Goal: Transaction & Acquisition: Obtain resource

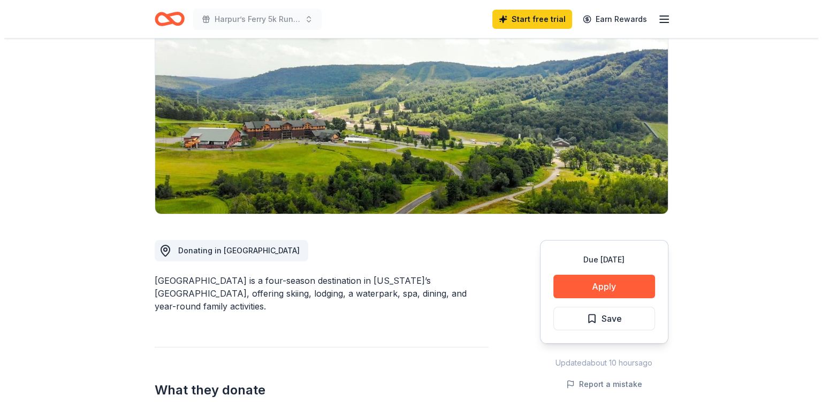
scroll to position [111, 0]
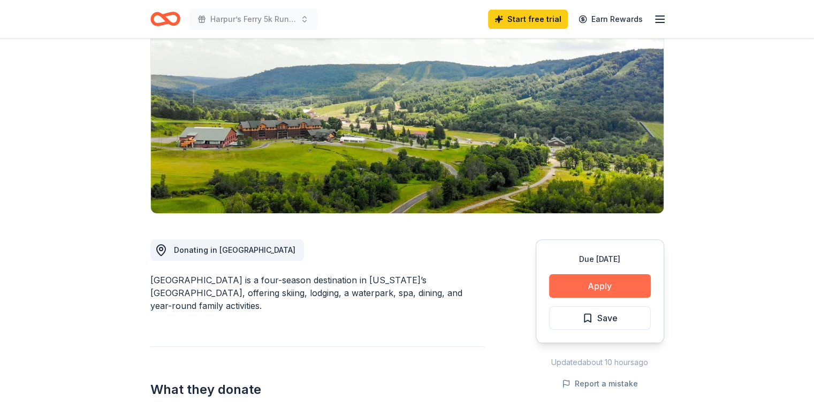
click at [593, 282] on button "Apply" at bounding box center [600, 286] width 102 height 24
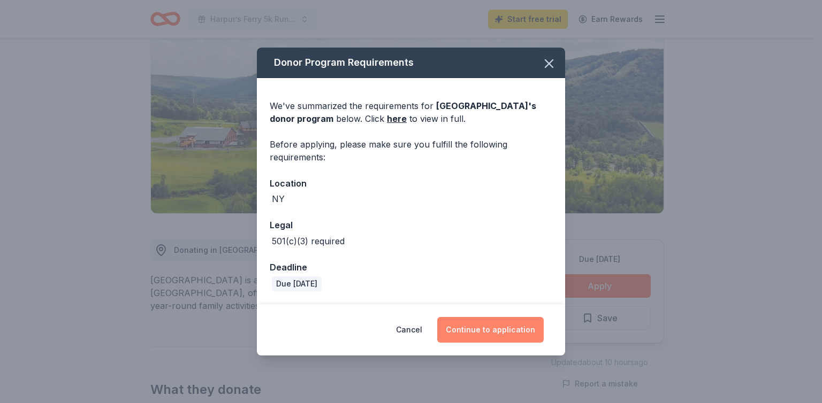
click at [479, 335] on button "Continue to application" at bounding box center [490, 330] width 106 height 26
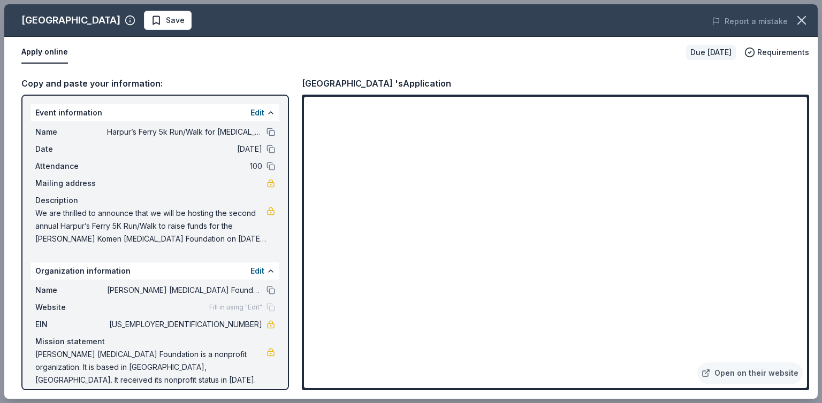
drag, startPoint x: 99, startPoint y: 121, endPoint x: 212, endPoint y: 149, distance: 116.2
click at [212, 149] on div "Name Harpur’s Ferry 5k Run/Walk for Breast Cancer Date 10/26/25 Attendance 100 …" at bounding box center [155, 185] width 248 height 128
click at [266, 132] on button at bounding box center [270, 132] width 9 height 9
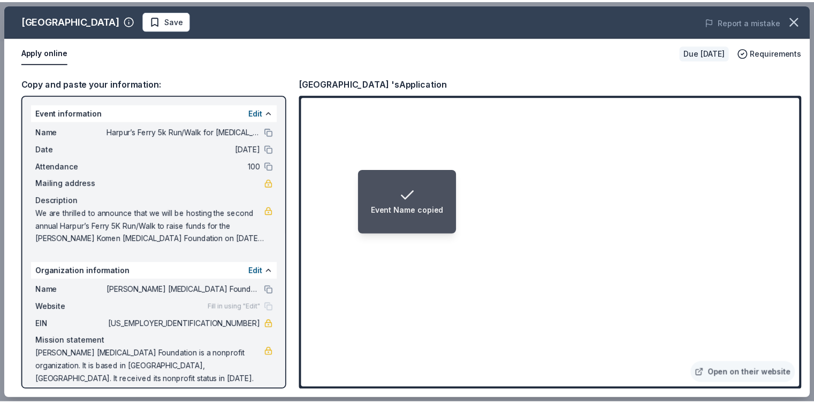
scroll to position [10, 0]
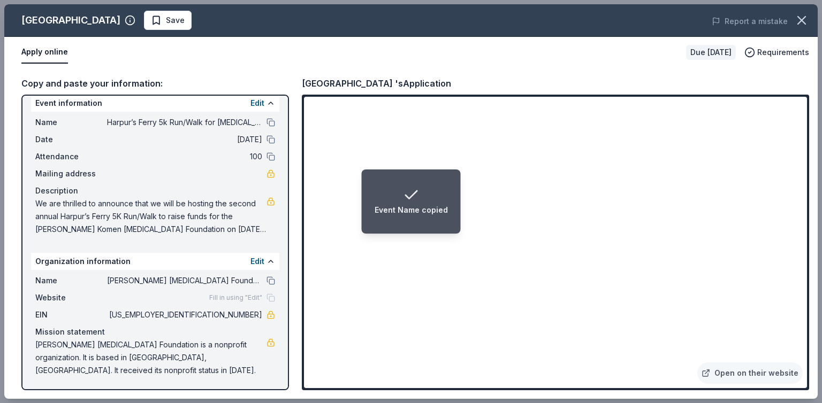
click at [246, 229] on span "We are thrilled to announce that we will be hosting the second annual Harpur’s …" at bounding box center [150, 216] width 231 height 39
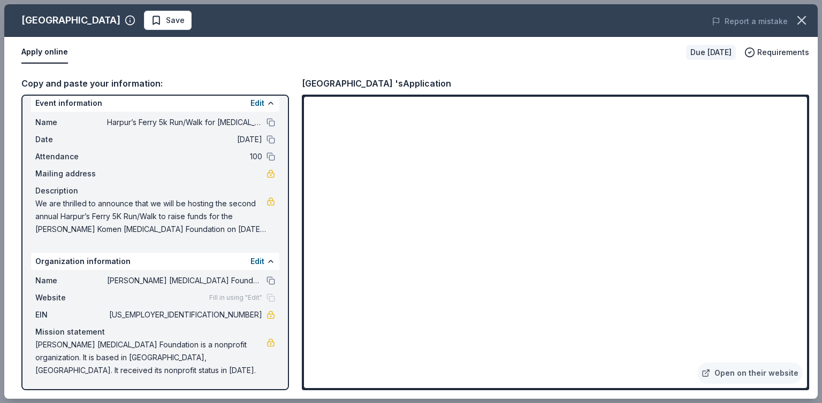
drag, startPoint x: 35, startPoint y: 203, endPoint x: 216, endPoint y: 220, distance: 182.1
click at [216, 220] on span "We are thrilled to announce that we will be hosting the second annual Harpur’s …" at bounding box center [150, 216] width 231 height 39
click at [789, 24] on div "Report a mistake" at bounding box center [659, 21] width 317 height 30
click at [811, 21] on button "button" at bounding box center [801, 21] width 24 height 24
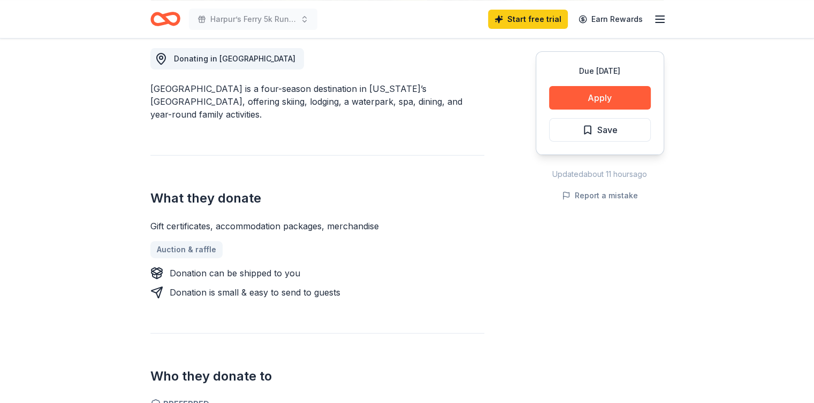
scroll to position [0, 0]
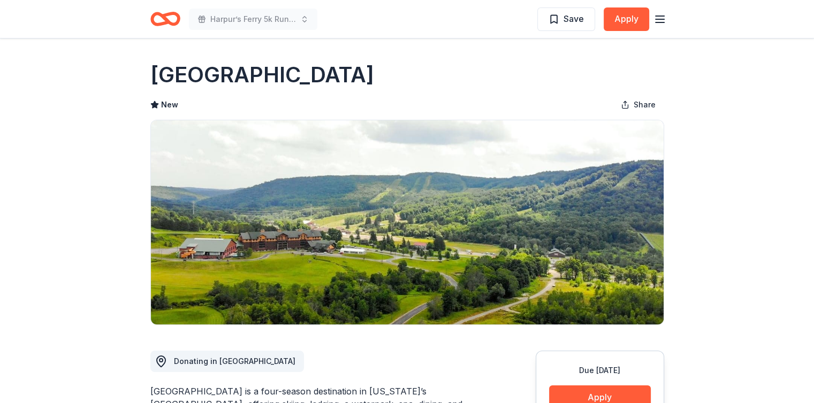
click at [653, 14] on icon "button" at bounding box center [659, 19] width 13 height 13
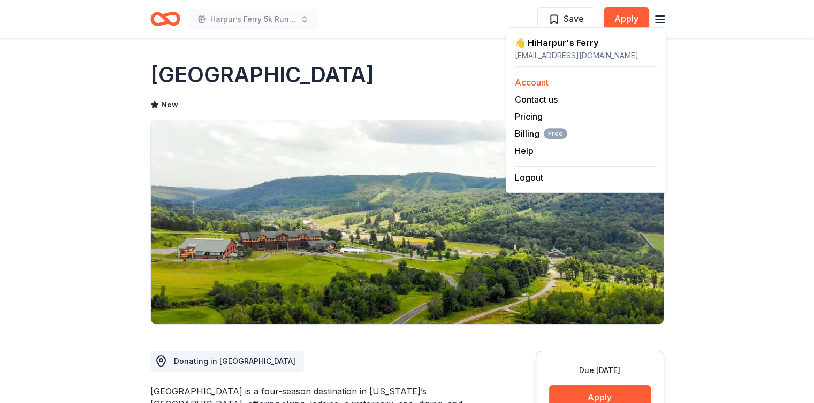
click at [532, 82] on link "Account" at bounding box center [532, 82] width 34 height 11
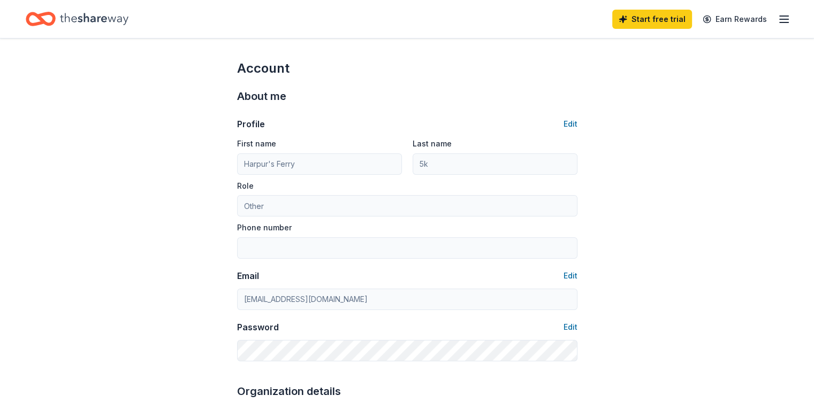
click at [62, 33] on div "Start free trial Earn Rewards" at bounding box center [407, 19] width 814 height 38
click at [56, 24] on icon "Home" at bounding box center [41, 18] width 30 height 25
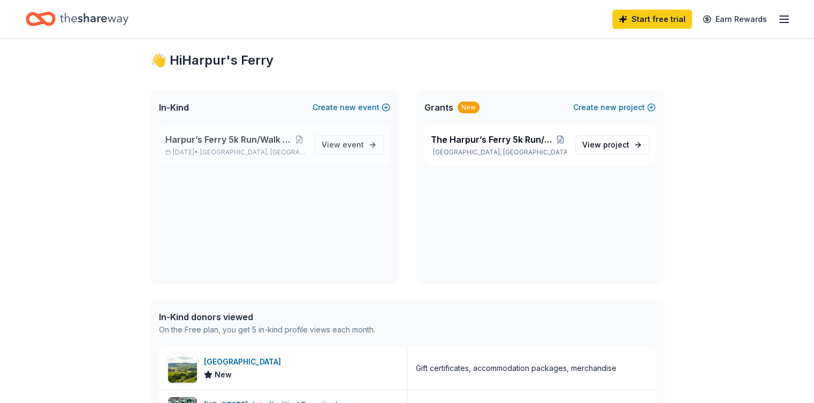
scroll to position [21, 0]
click at [335, 148] on span "View event" at bounding box center [342, 144] width 42 height 13
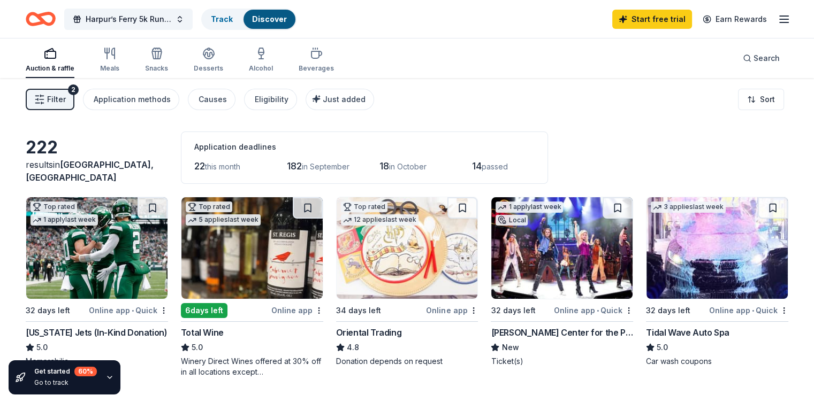
click at [66, 99] on span "Filter" at bounding box center [56, 99] width 19 height 13
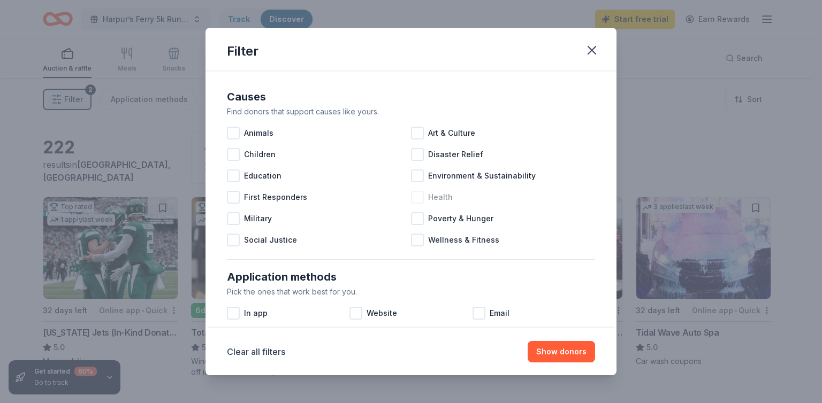
click at [425, 206] on div "Health" at bounding box center [503, 197] width 184 height 21
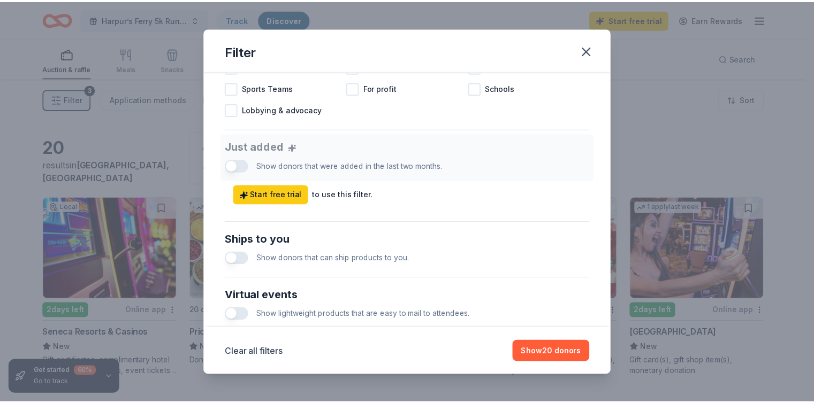
scroll to position [520, 0]
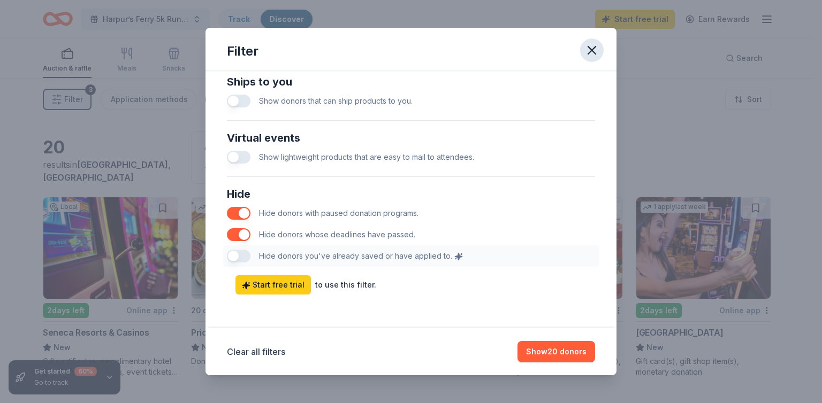
click at [588, 50] on icon "button" at bounding box center [591, 50] width 15 height 15
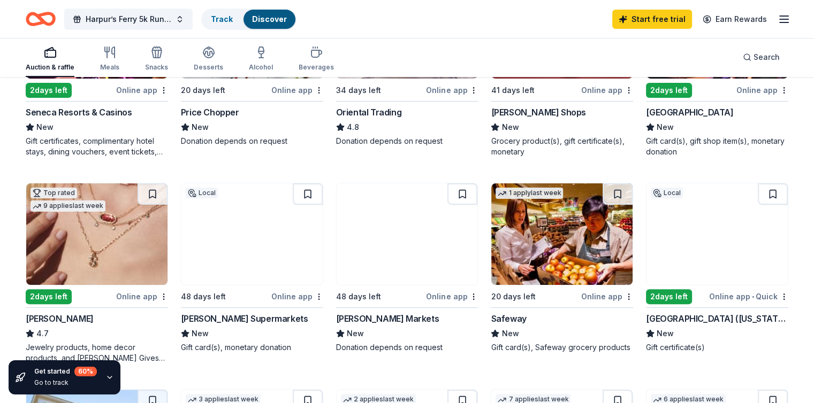
scroll to position [235, 0]
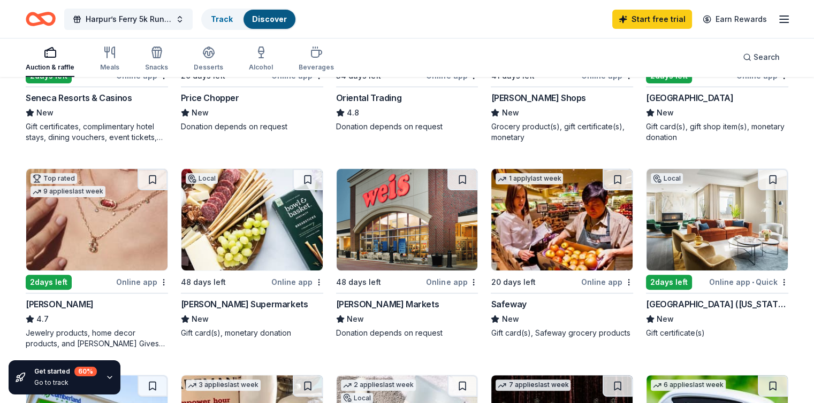
click at [581, 105] on div "Stewart's Shops New Grocery product(s), gift certificate(s), monetary" at bounding box center [561, 116] width 142 height 51
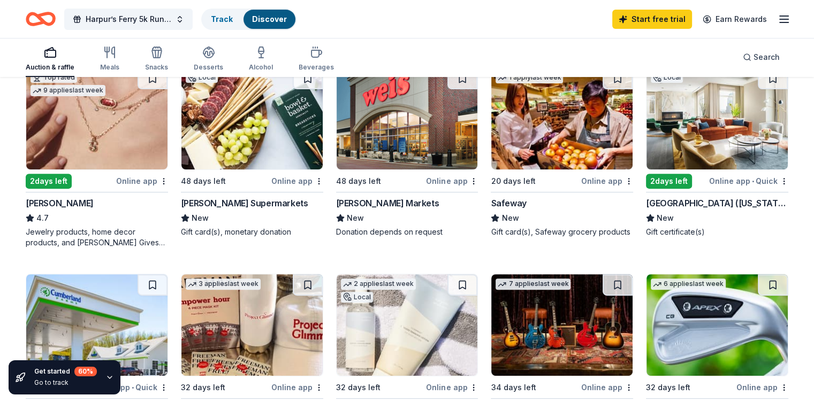
click at [404, 131] on img at bounding box center [406, 119] width 141 height 102
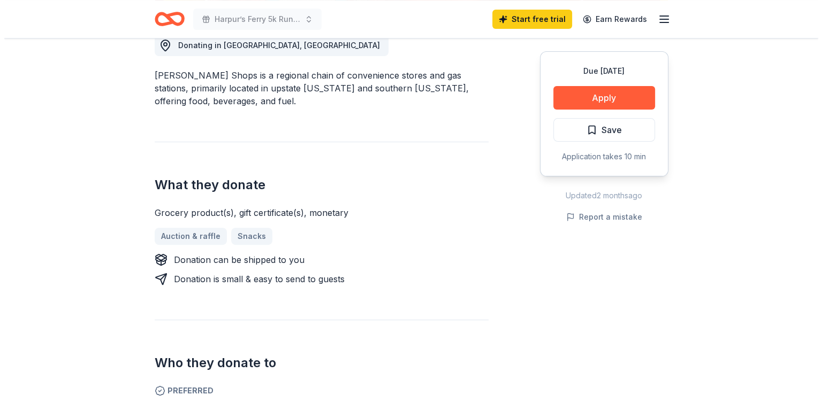
scroll to position [317, 0]
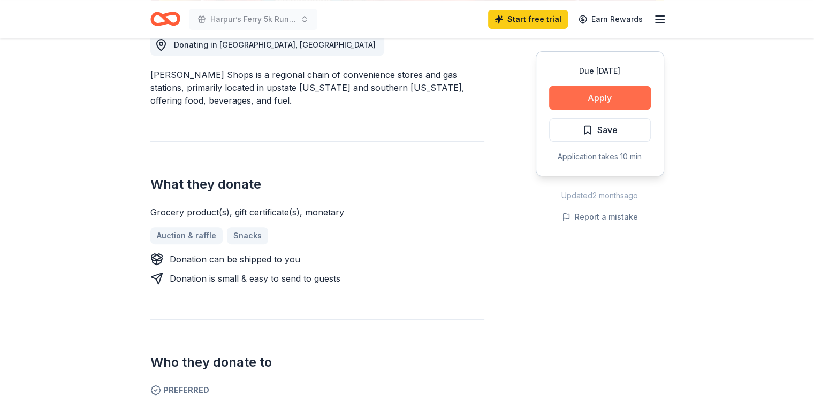
click at [586, 91] on button "Apply" at bounding box center [600, 98] width 102 height 24
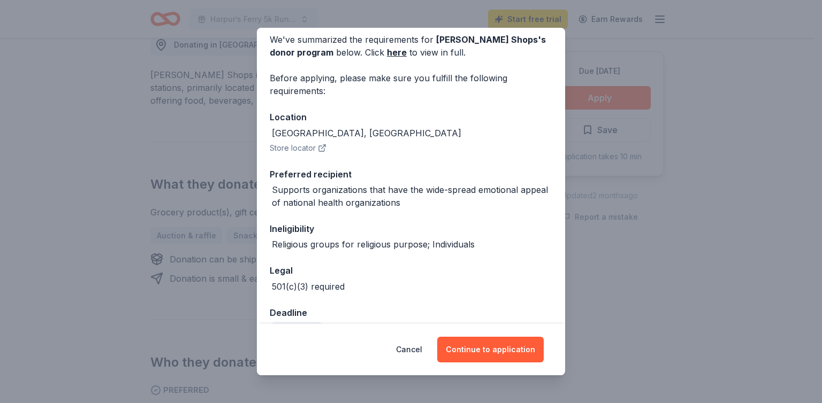
scroll to position [72, 0]
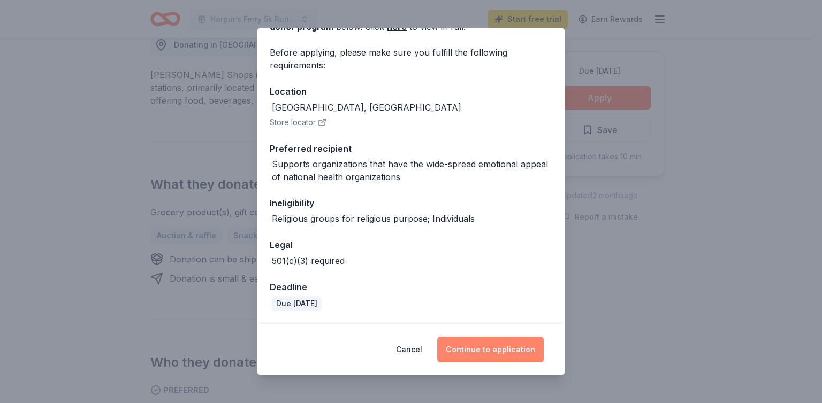
click at [492, 346] on button "Continue to application" at bounding box center [490, 350] width 106 height 26
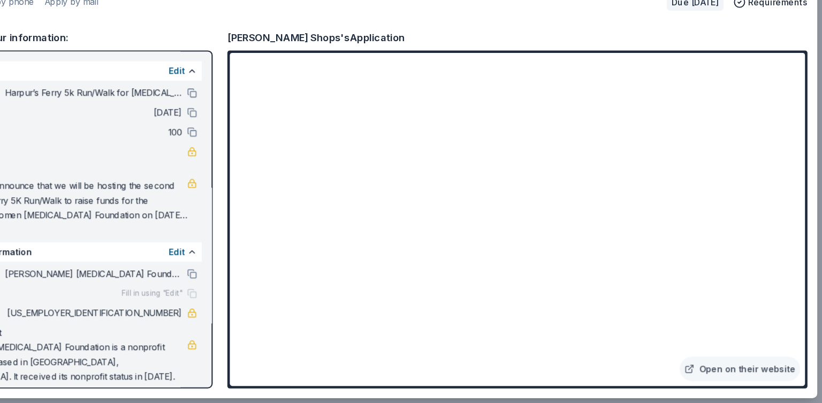
scroll to position [317, 0]
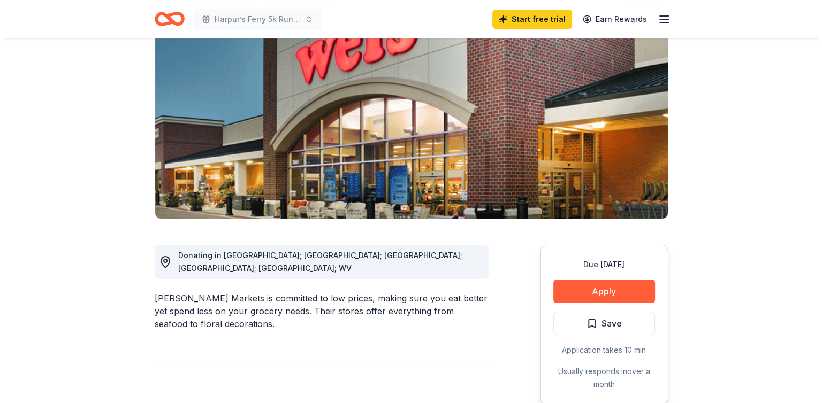
scroll to position [106, 0]
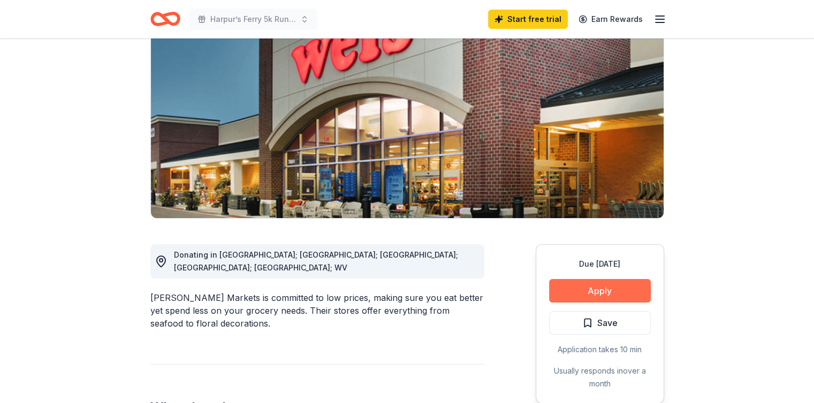
click at [631, 293] on button "Apply" at bounding box center [600, 291] width 102 height 24
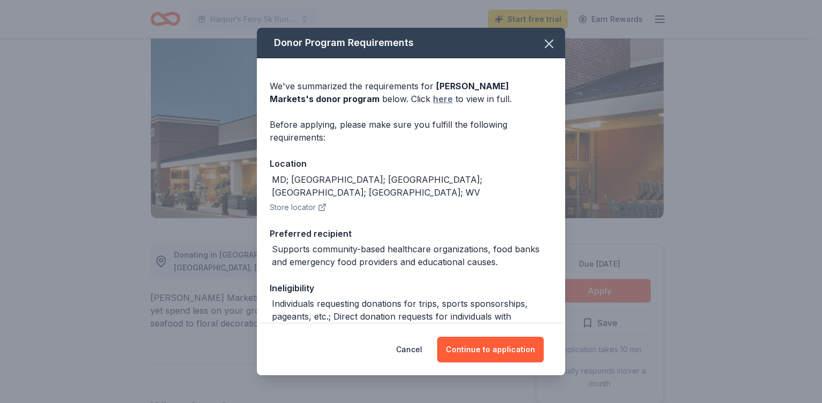
click at [433, 101] on link "here" at bounding box center [443, 99] width 20 height 13
